Goal: Information Seeking & Learning: Understand process/instructions

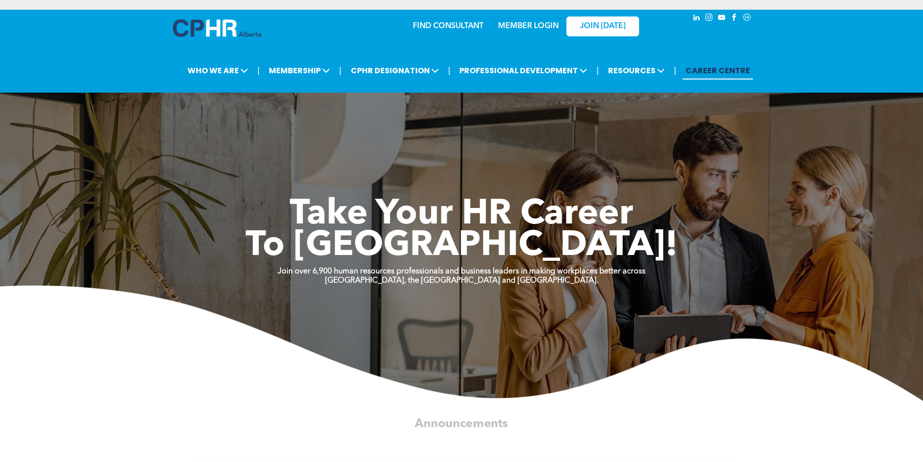
click at [530, 24] on link "MEMBER LOGIN" at bounding box center [528, 26] width 61 height 8
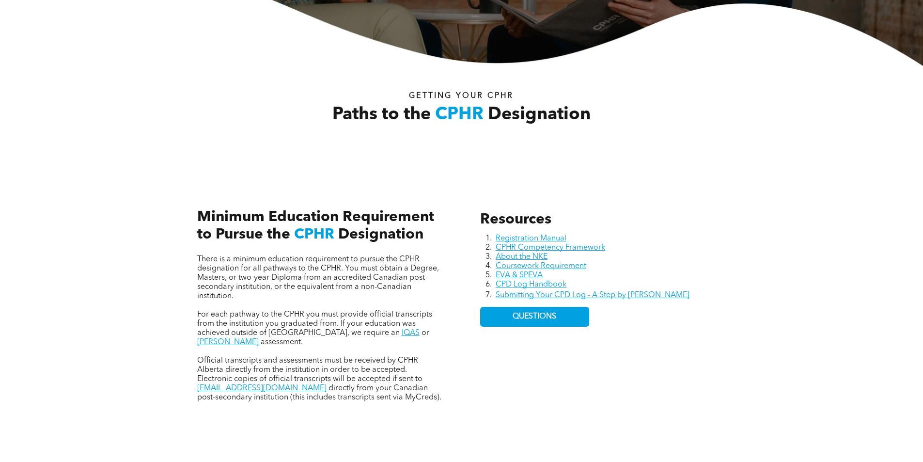
scroll to position [291, 0]
click at [575, 264] on link "Coursework Requirement" at bounding box center [541, 266] width 91 height 8
click at [535, 273] on link "EVA & SPEVA" at bounding box center [519, 275] width 47 height 8
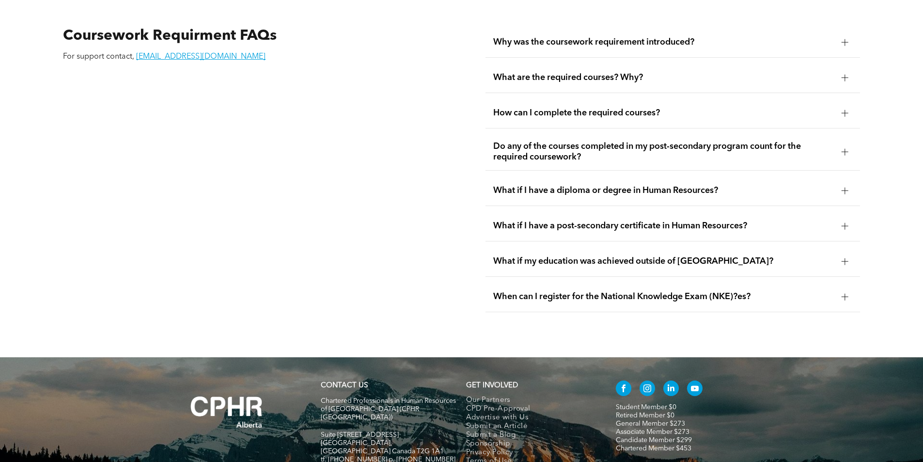
scroll to position [1847, 0]
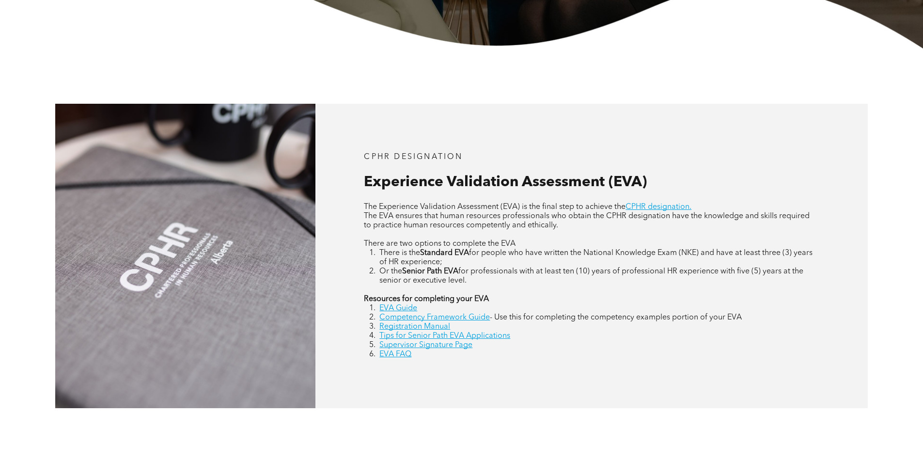
scroll to position [388, 0]
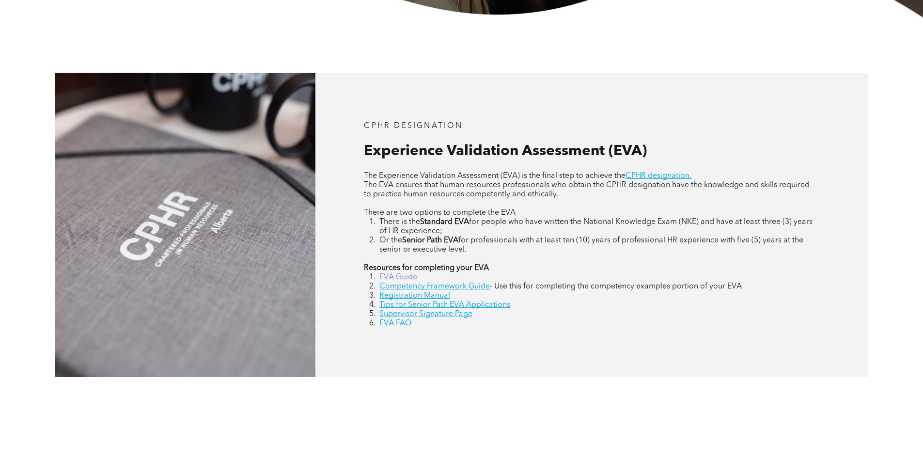
click at [405, 276] on link "EVA Guide" at bounding box center [398, 277] width 38 height 8
